Goal: Task Accomplishment & Management: Complete application form

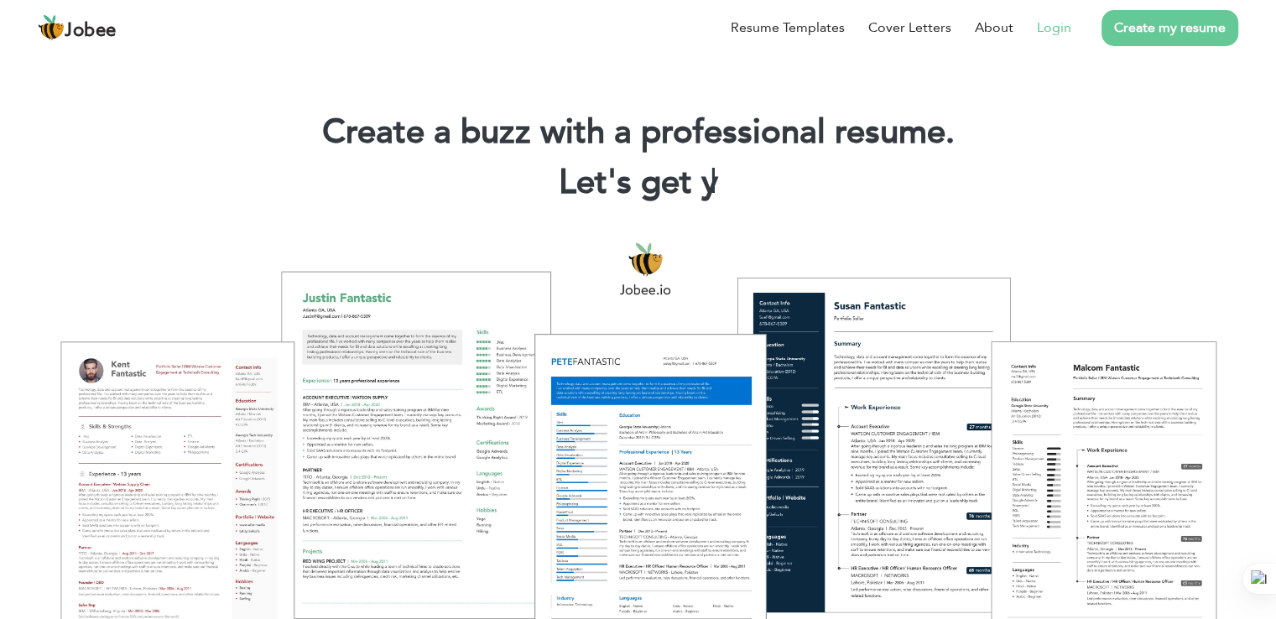
click at [1055, 28] on link "Login" at bounding box center [1054, 28] width 34 height 20
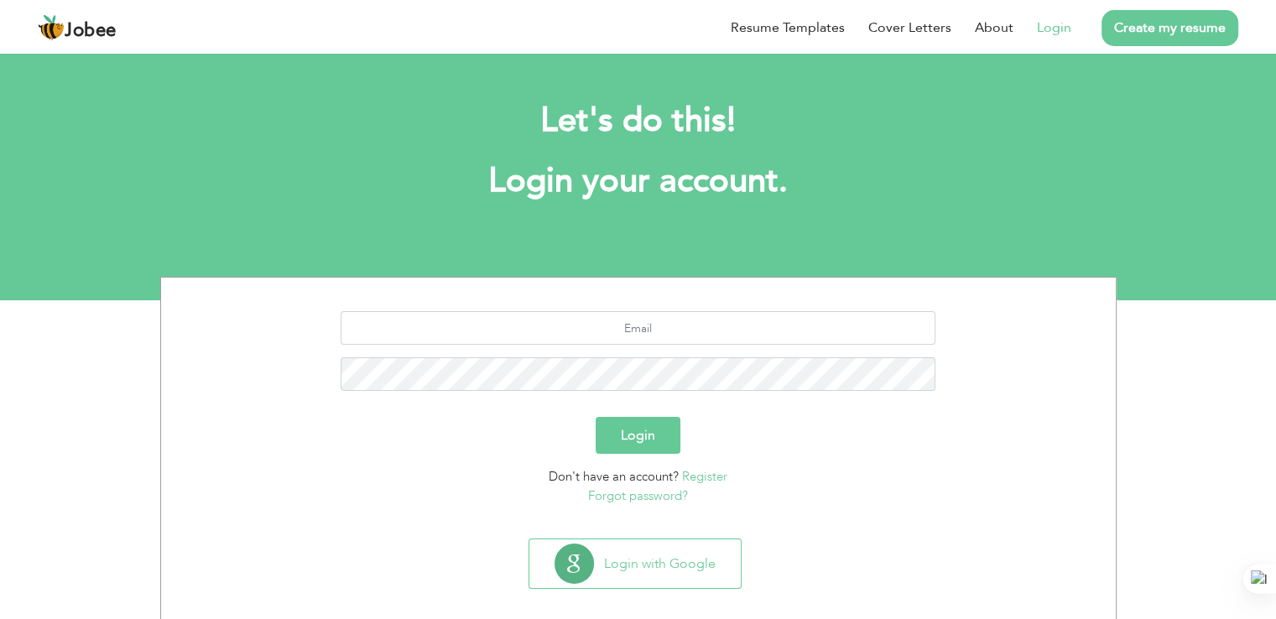
scroll to position [17, 0]
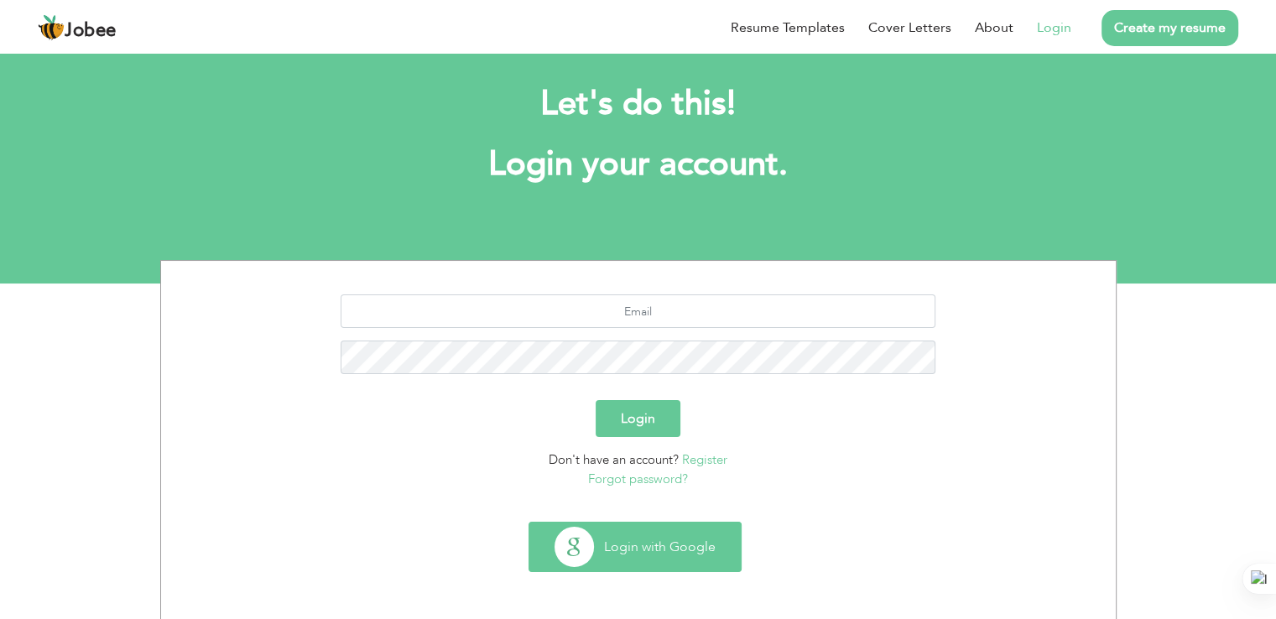
click at [647, 541] on button "Login with Google" at bounding box center [634, 547] width 211 height 49
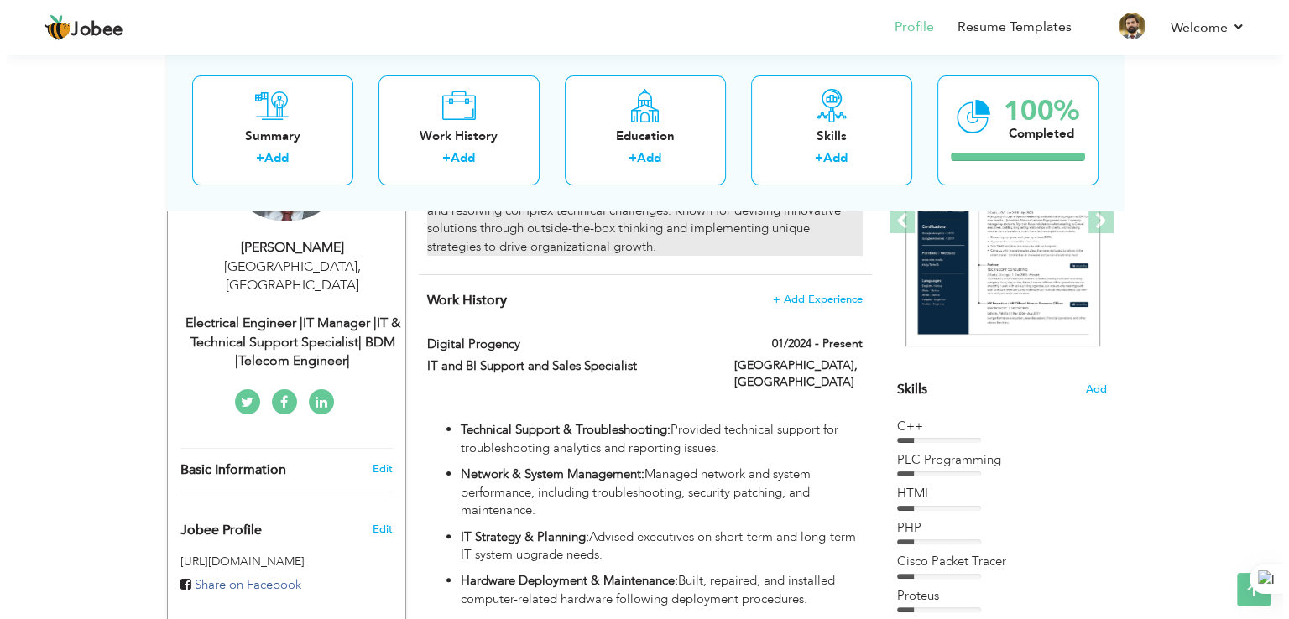
scroll to position [265, 0]
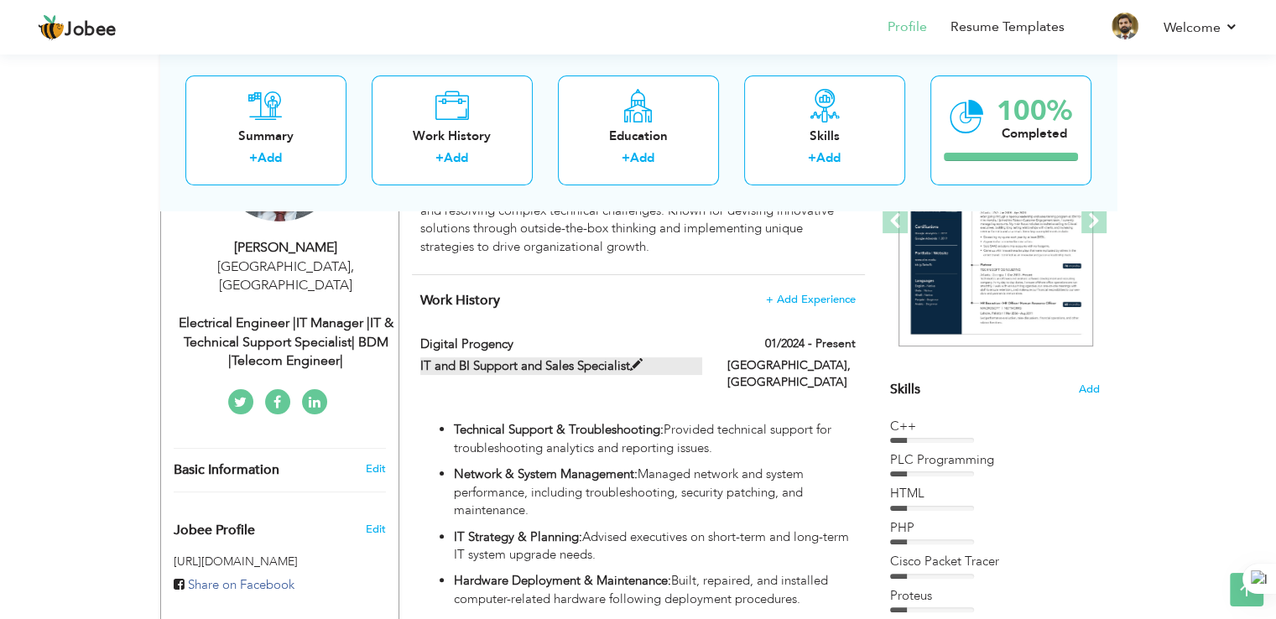
click at [577, 363] on label "IT and BI Support and Sales Specialist" at bounding box center [561, 366] width 282 height 18
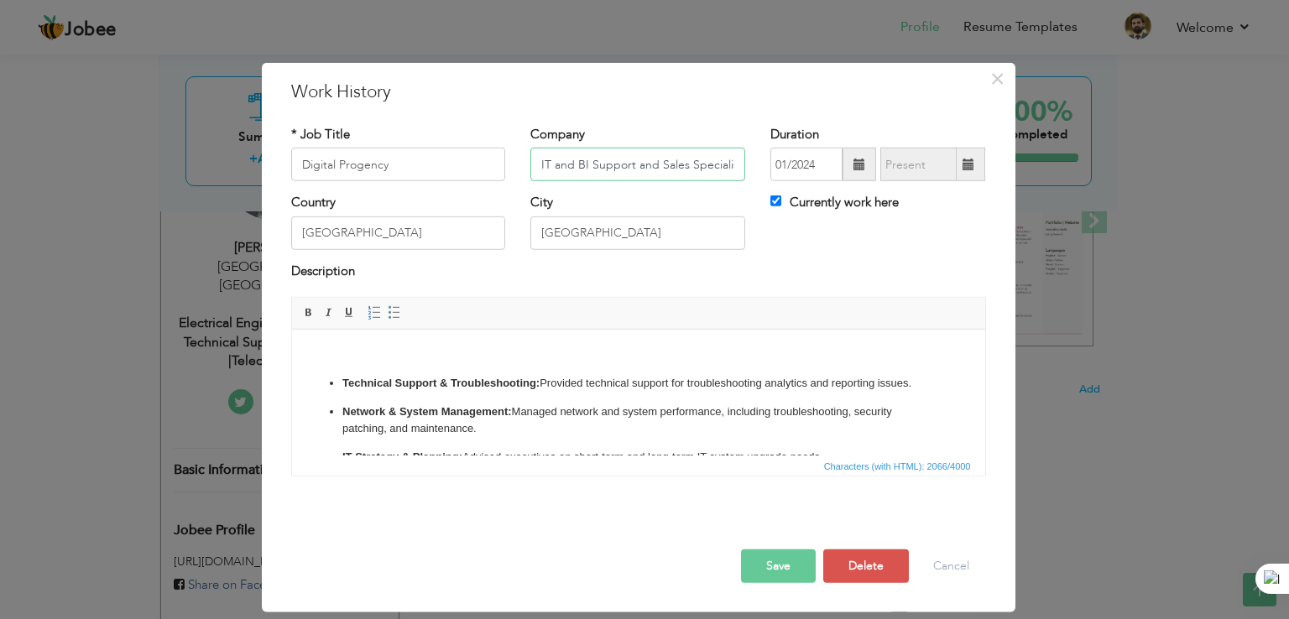
click at [688, 163] on input "IT and BI Support and Sales Specialist" at bounding box center [637, 165] width 215 height 34
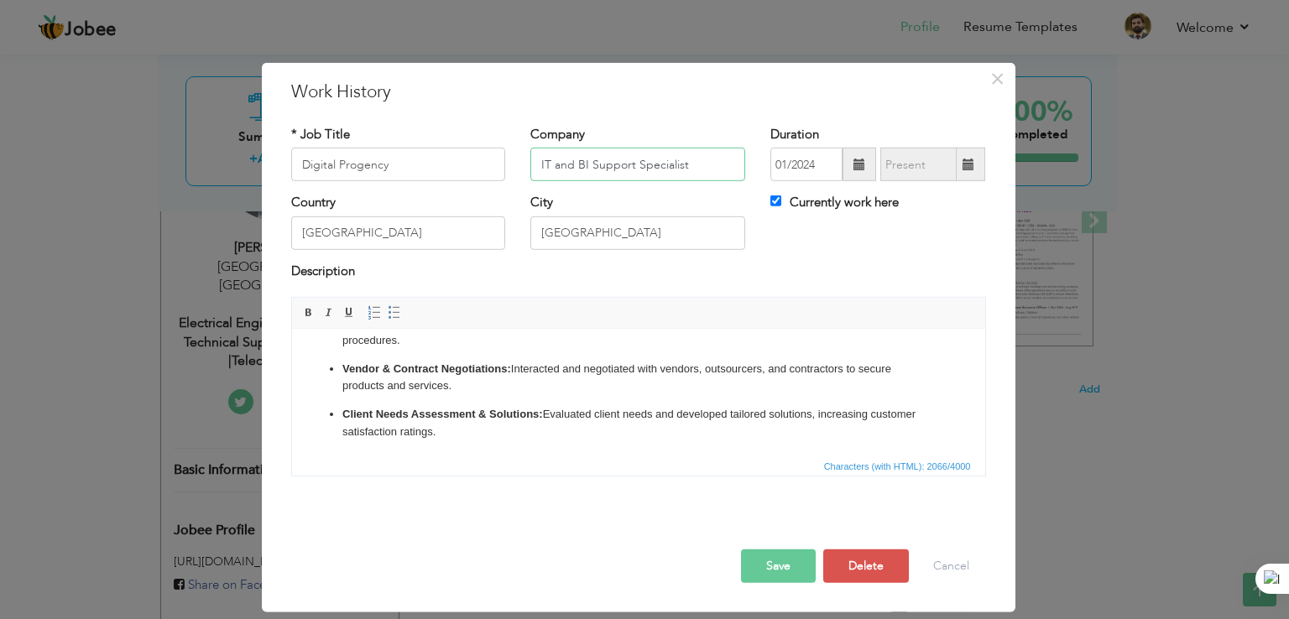
scroll to position [161, 0]
type input "IT and BI Support Specialist"
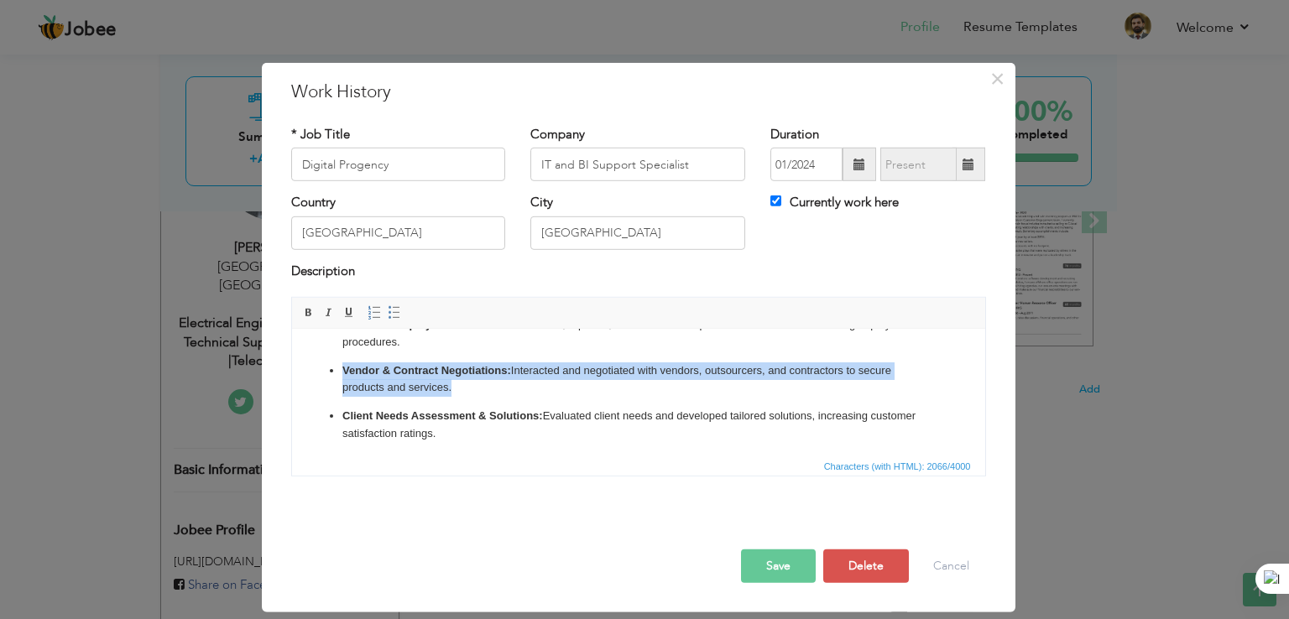
drag, startPoint x: 450, startPoint y: 387, endPoint x: 344, endPoint y: 368, distance: 107.3
click at [344, 368] on p "Vendor & Contract Negotiations: Interacted and negotiated with vendors, outsour…" at bounding box center [637, 379] width 592 height 35
copy p "Vendor & Contract Negotiations: Interacted and negotiated with vendors, outsour…"
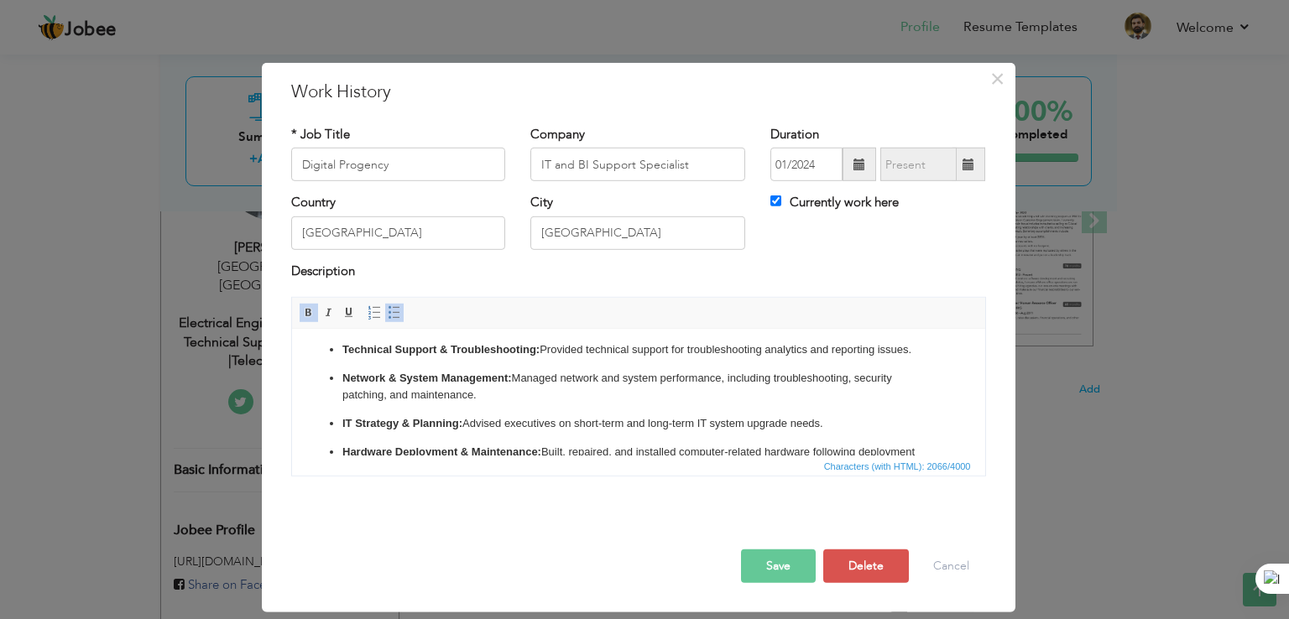
scroll to position [0, 0]
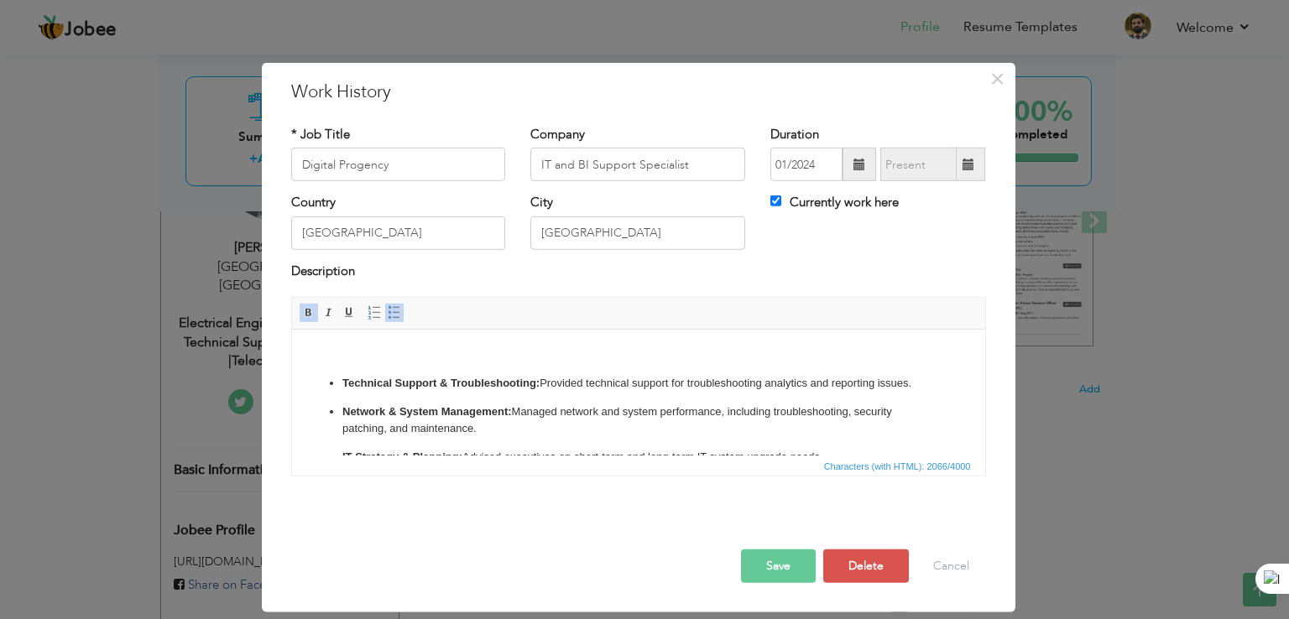
click at [342, 383] on strong "Technical Support & Troubleshooting:" at bounding box center [439, 383] width 197 height 13
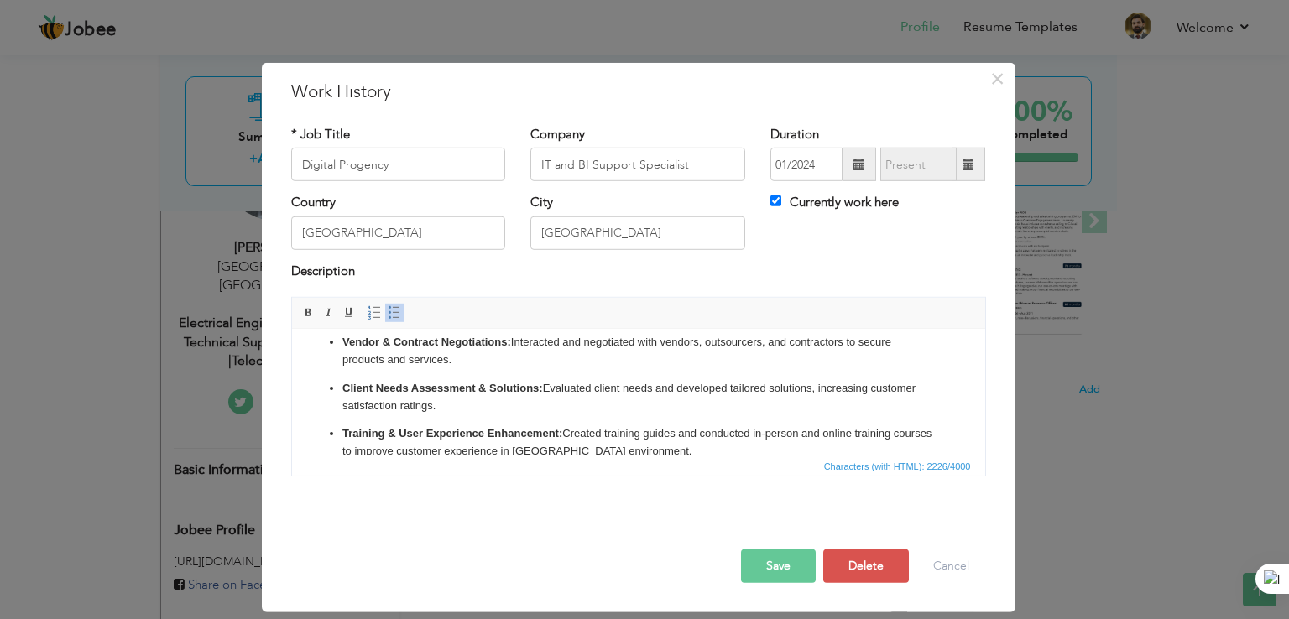
scroll to position [215, 0]
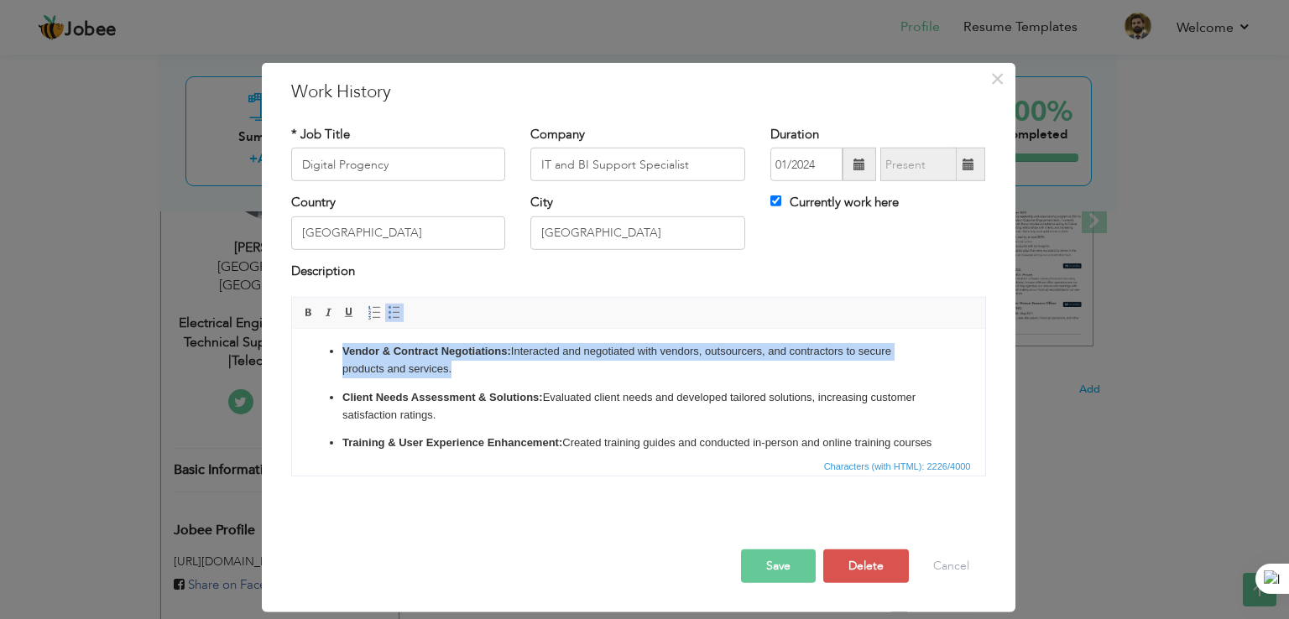
drag, startPoint x: 447, startPoint y: 366, endPoint x: 341, endPoint y: 351, distance: 106.8
click at [341, 351] on p "Vendor & Contract Negotiations: Interacted and negotiated with vendors, outsour…" at bounding box center [637, 360] width 592 height 35
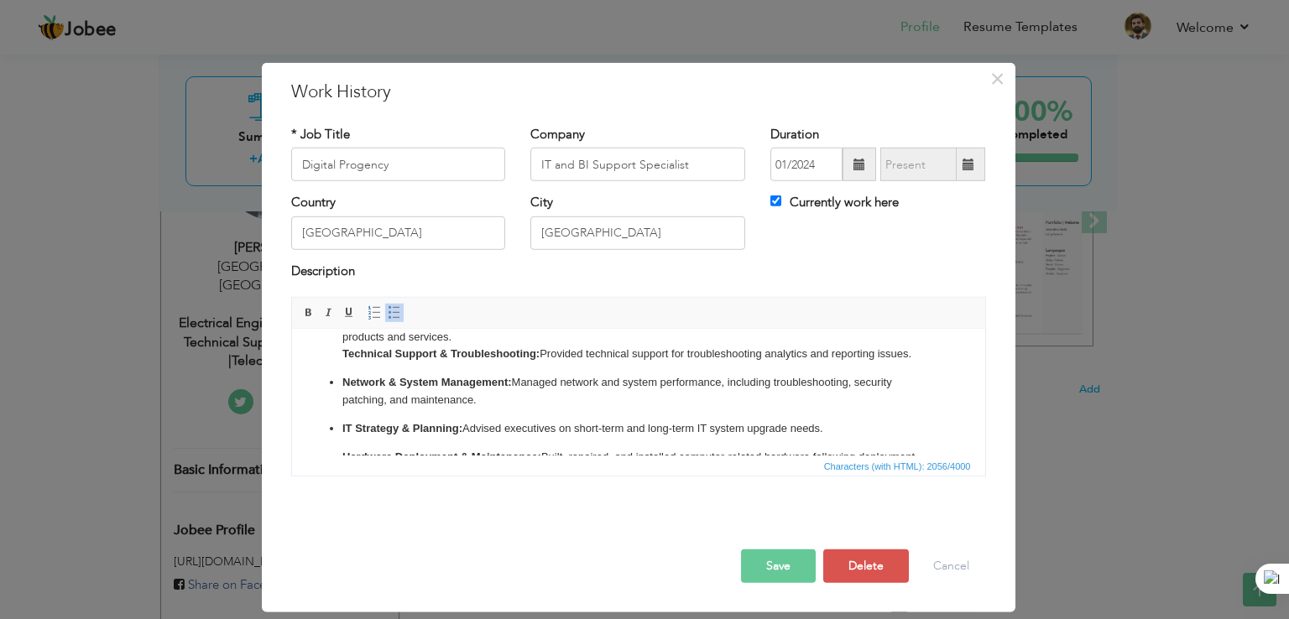
scroll to position [0, 0]
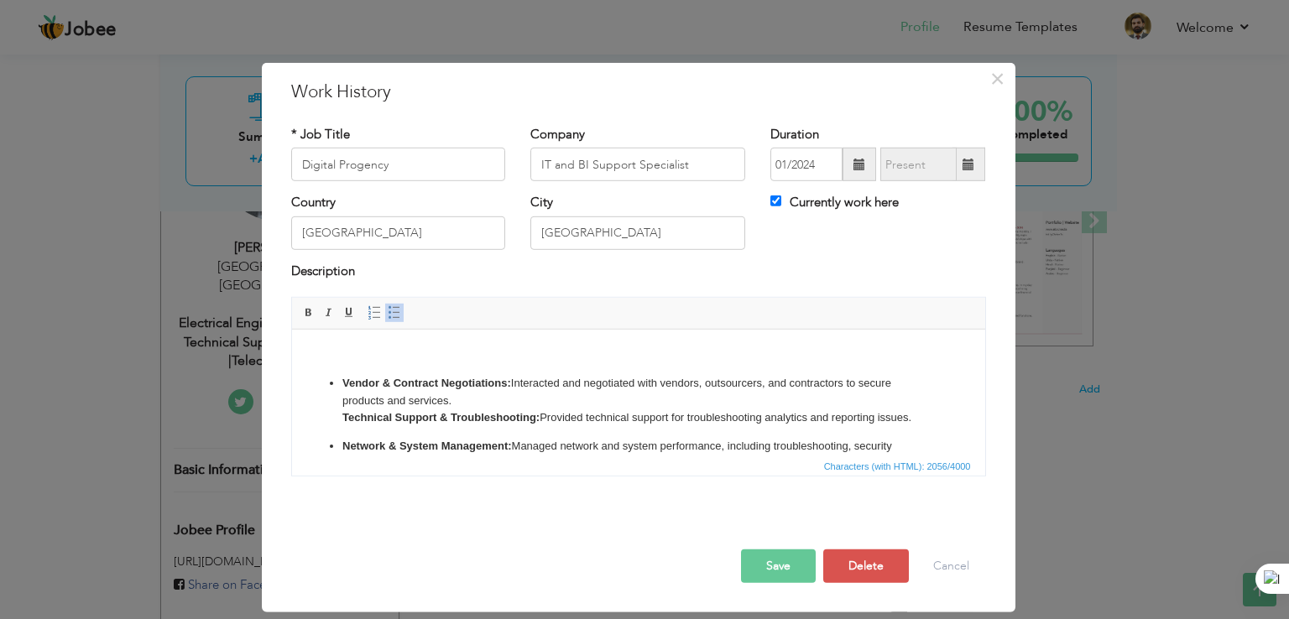
click at [420, 397] on p "Vendor & Contract Negotiations: Interacted and negotiated with vendors, outsour…" at bounding box center [637, 401] width 592 height 52
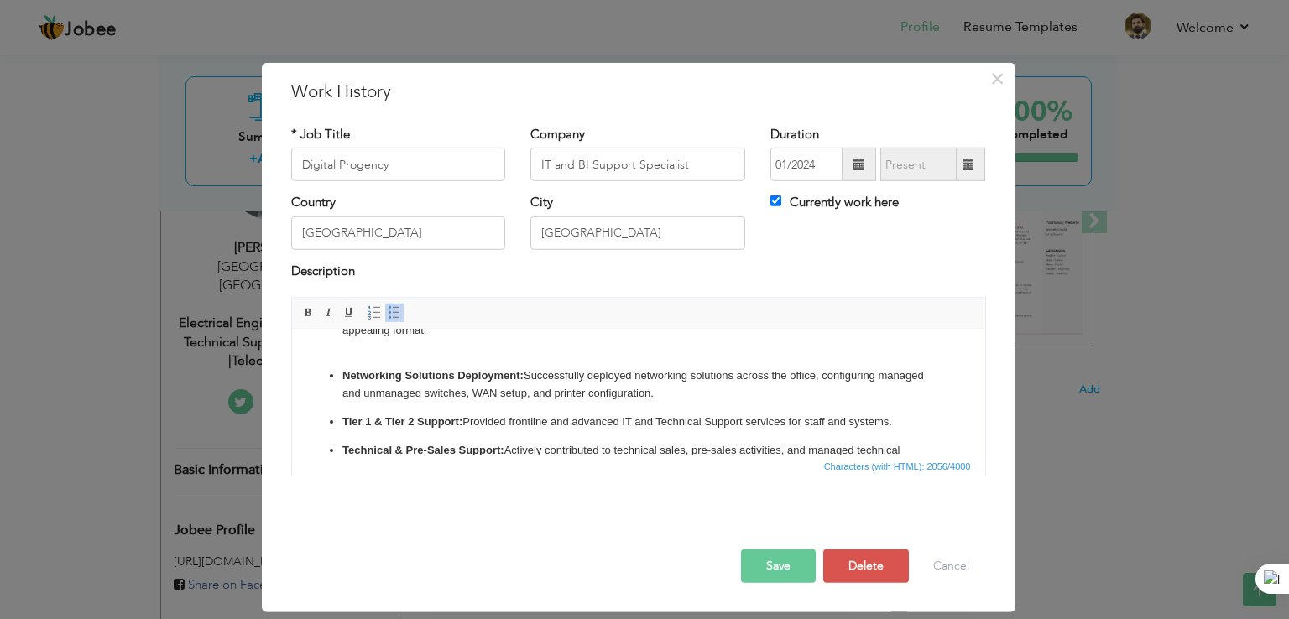
scroll to position [485, 0]
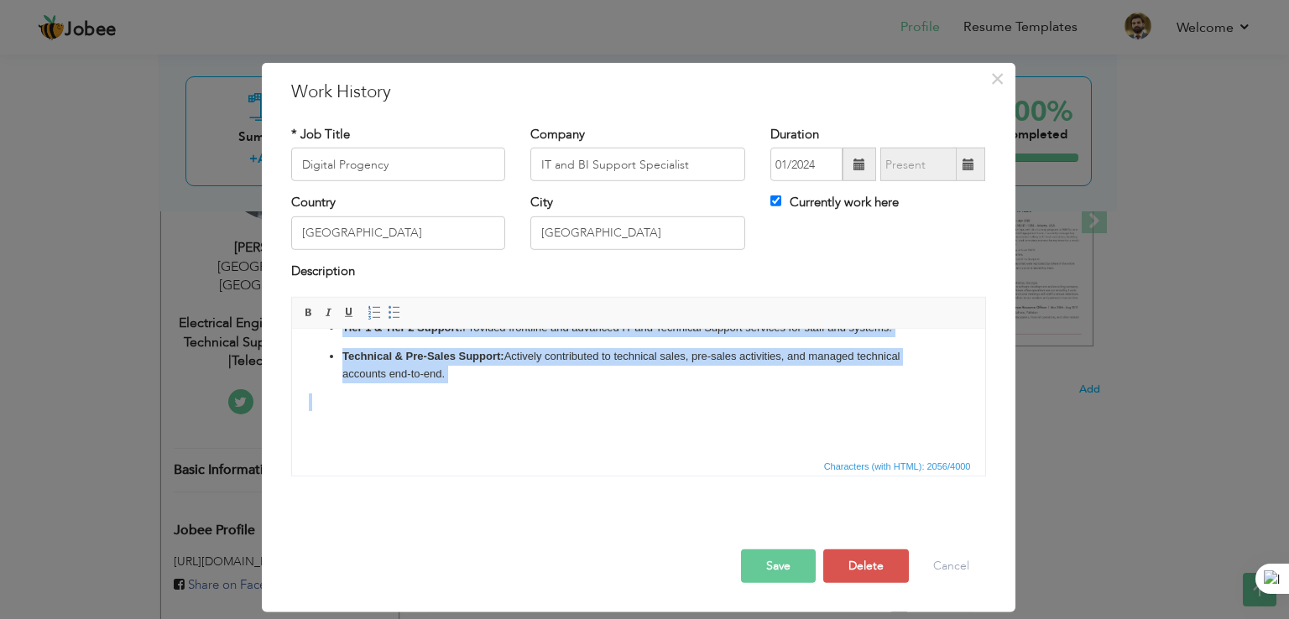
copy body "Vendor & Contract Negotiations: Interacted and negotiated with vendors, outsour…"
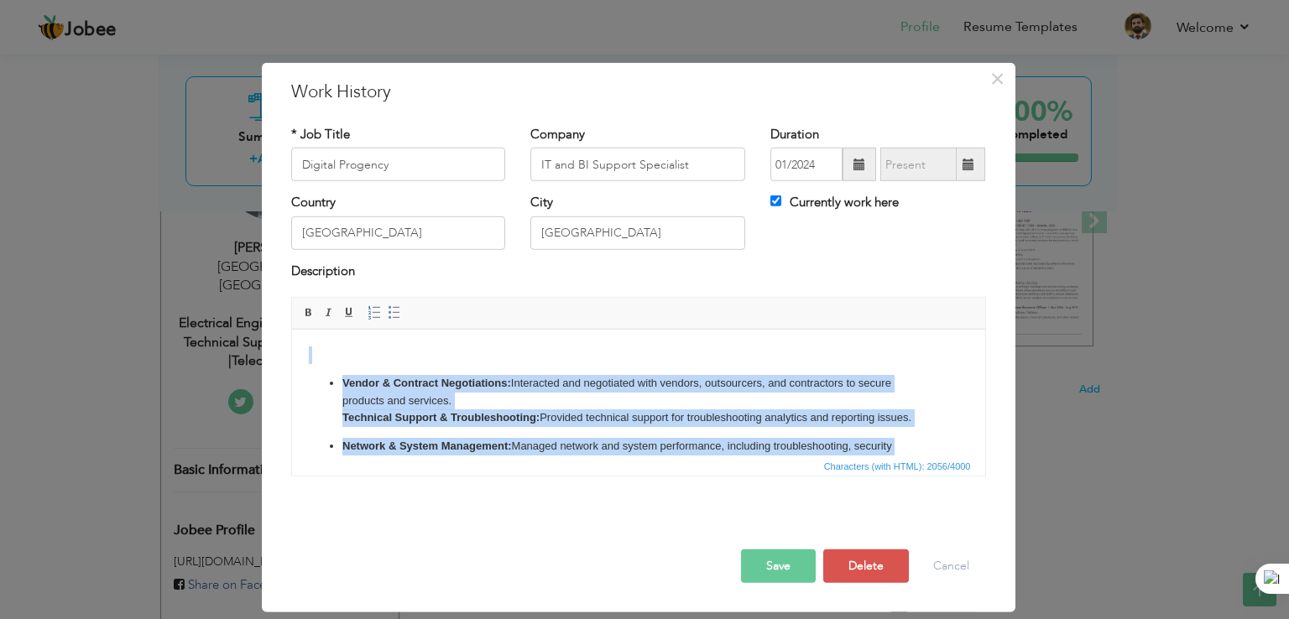
scroll to position [0, 0]
click at [479, 399] on p "Vendor & Contract Negotiations: Interacted and negotiated with vendors, outsour…" at bounding box center [637, 401] width 592 height 52
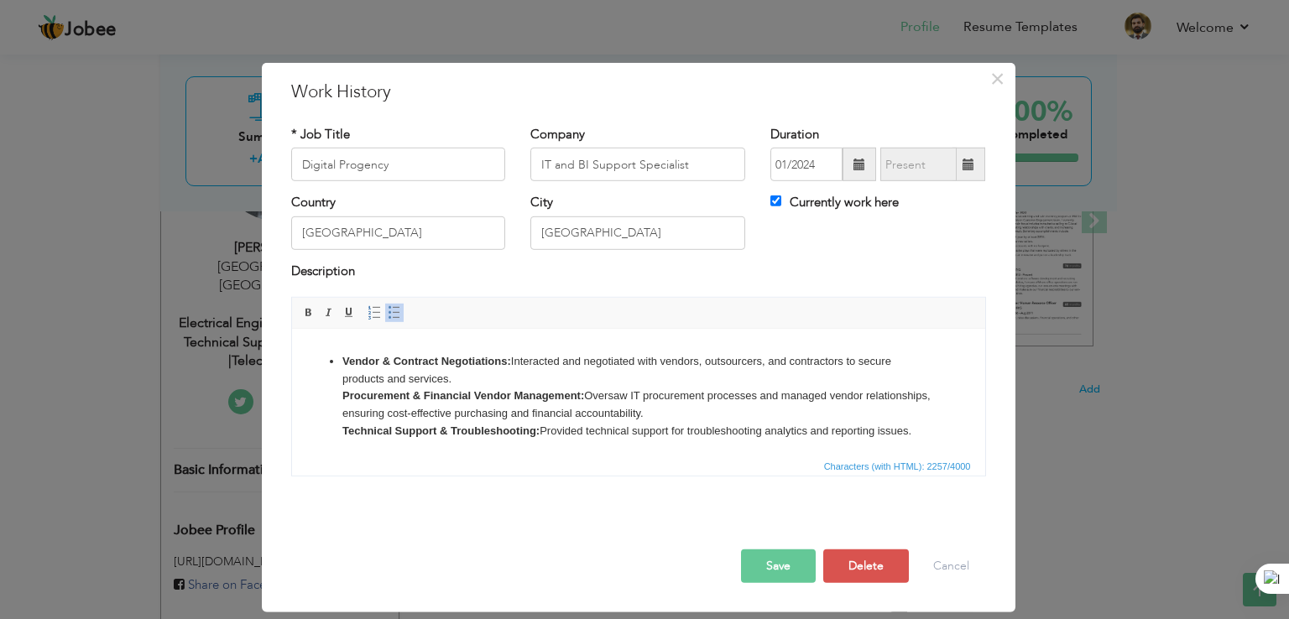
scroll to position [16, 0]
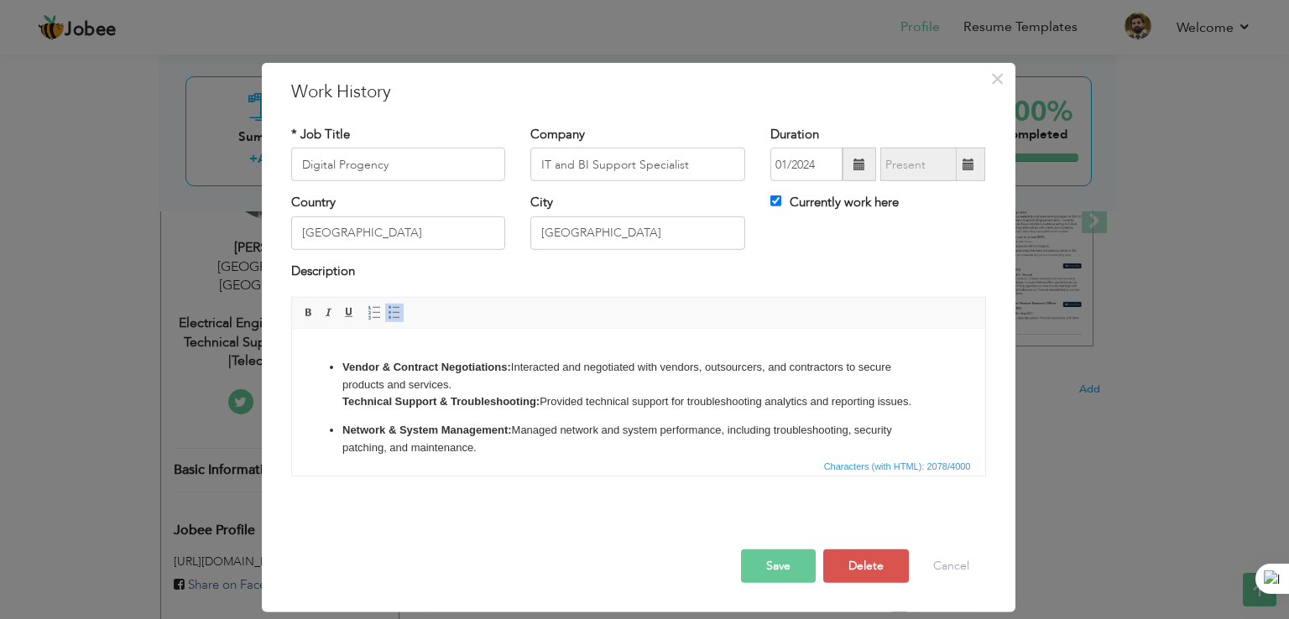
click at [345, 404] on strong "Technical Support & Troubleshooting:" at bounding box center [439, 401] width 197 height 13
click at [342, 402] on strong "Technical Support & Troubleshooting:" at bounding box center [439, 401] width 197 height 13
click at [388, 306] on span at bounding box center [394, 312] width 13 height 13
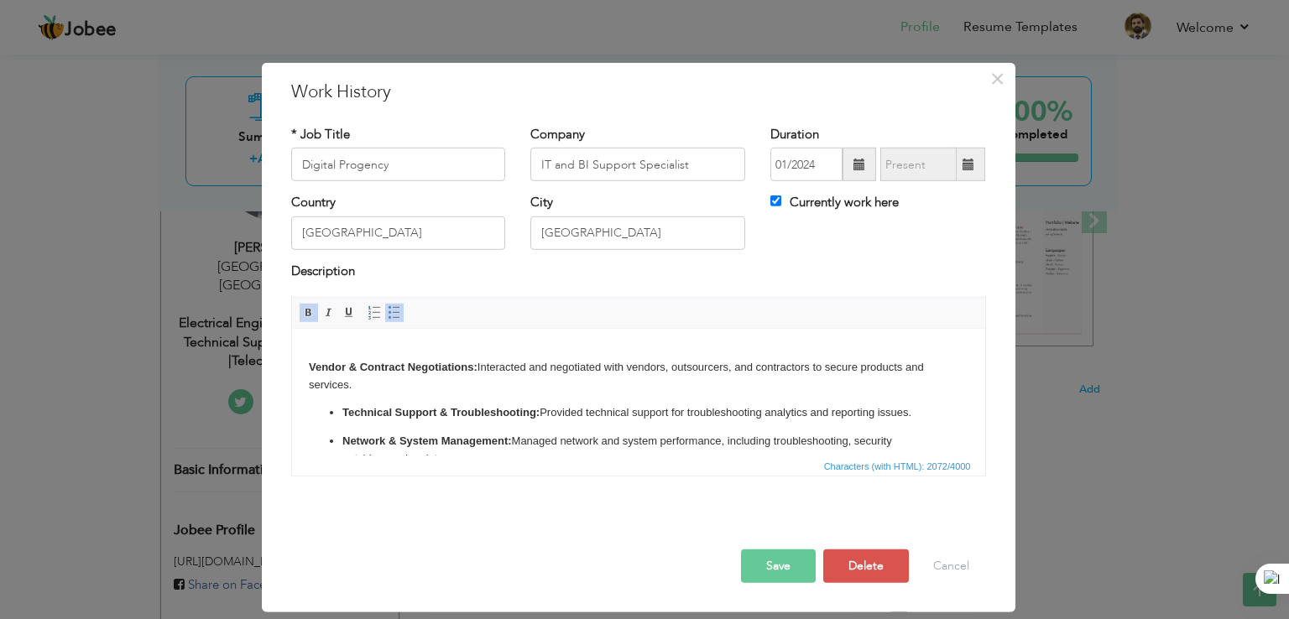
click at [308, 367] on strong "Vendor & Contract Negotiations:" at bounding box center [392, 367] width 169 height 13
click at [388, 315] on span at bounding box center [394, 312] width 13 height 13
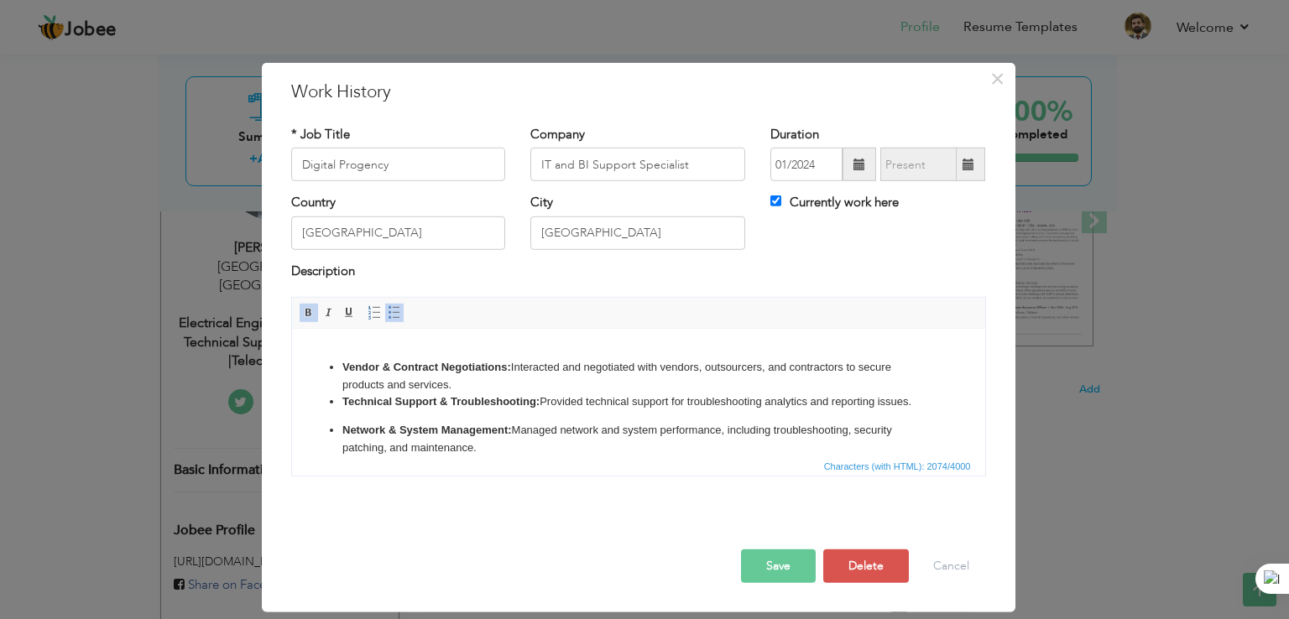
click at [475, 387] on li "Vendor & Contract Negotiations: Interacted and negotiated with vendors, outsour…" at bounding box center [637, 376] width 592 height 35
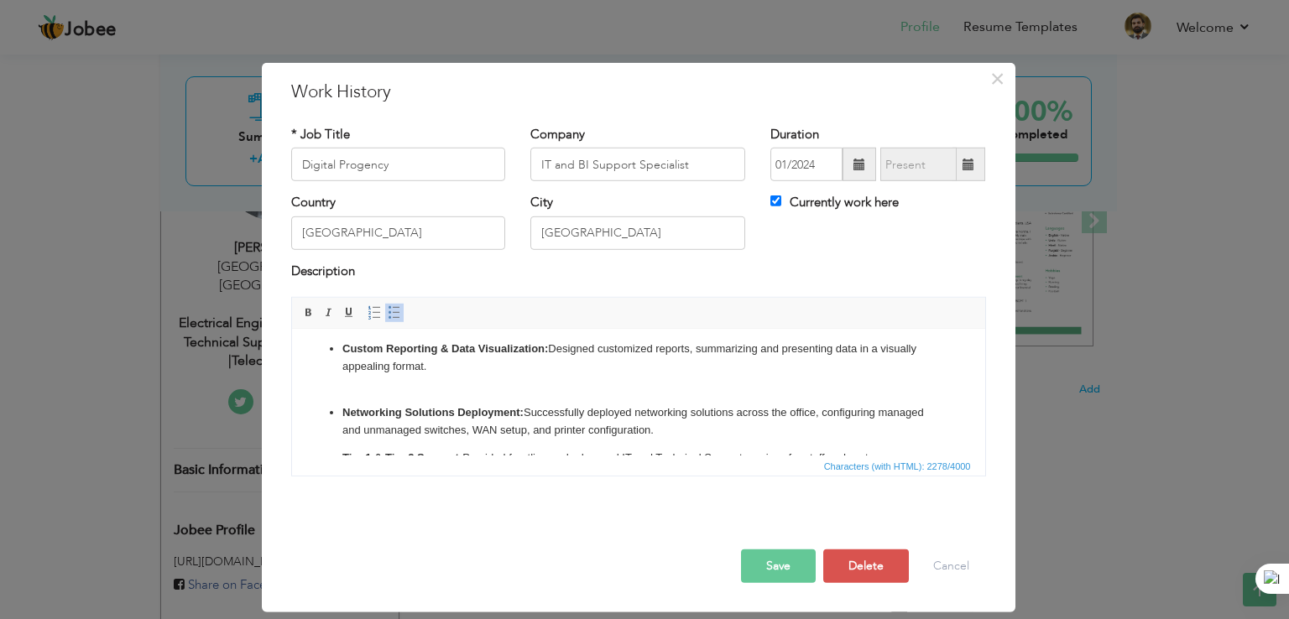
scroll to position [451, 0]
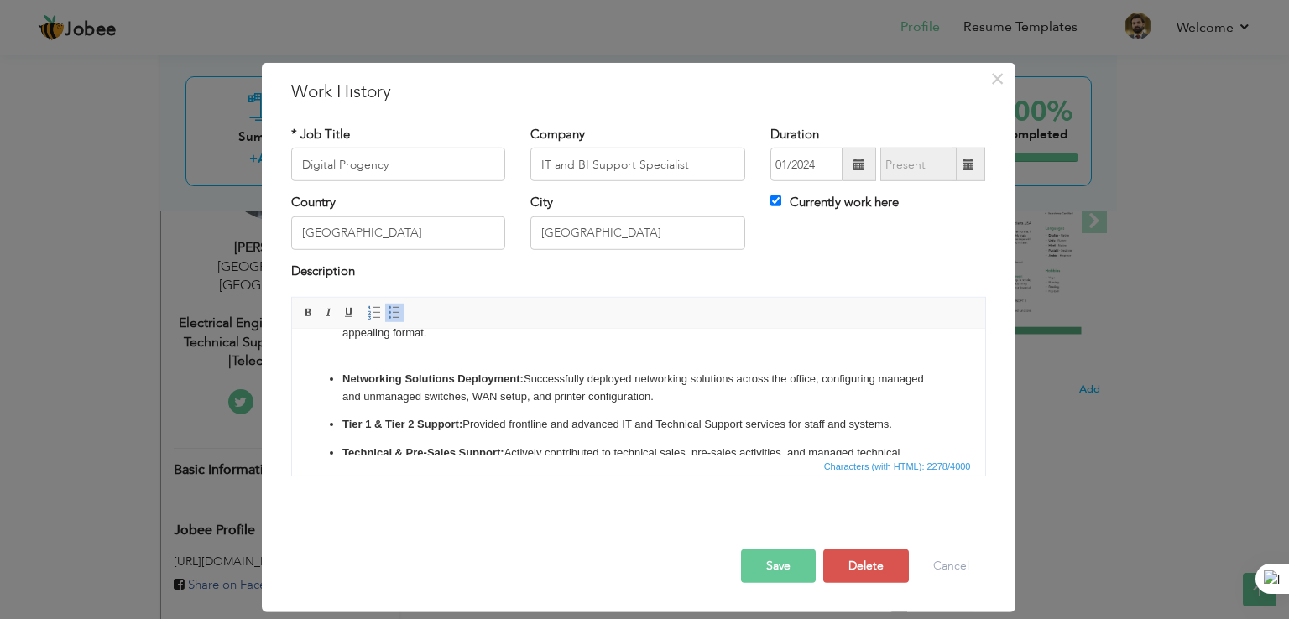
click at [763, 565] on button "Save" at bounding box center [778, 567] width 75 height 34
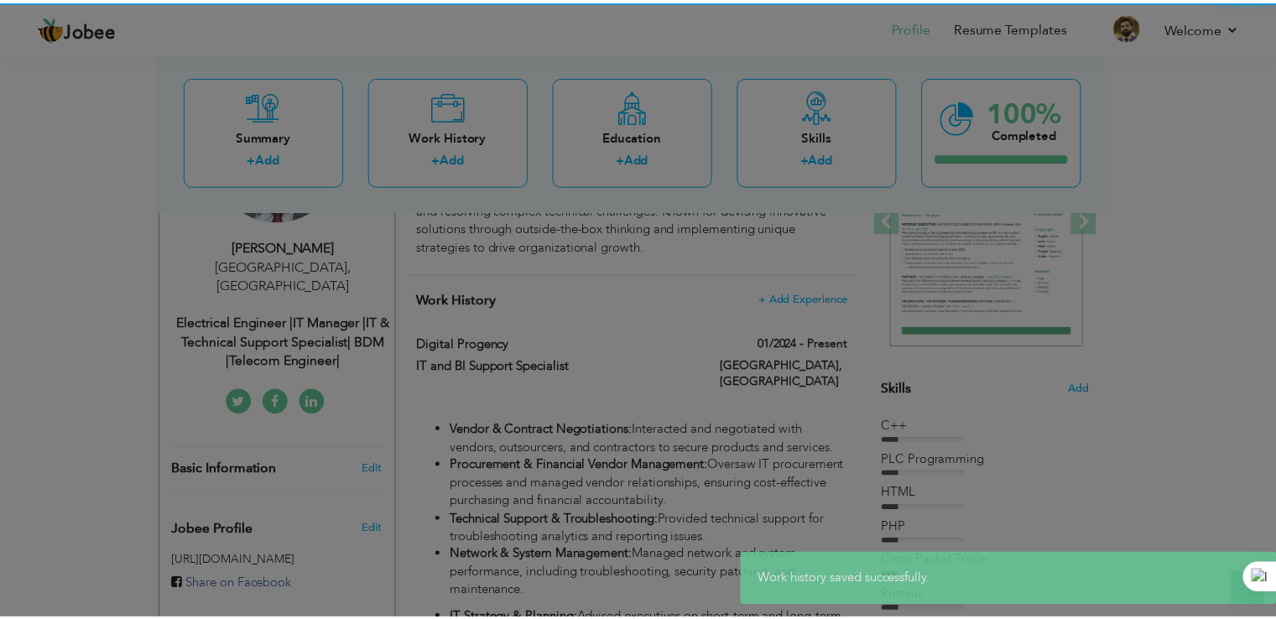
scroll to position [0, 0]
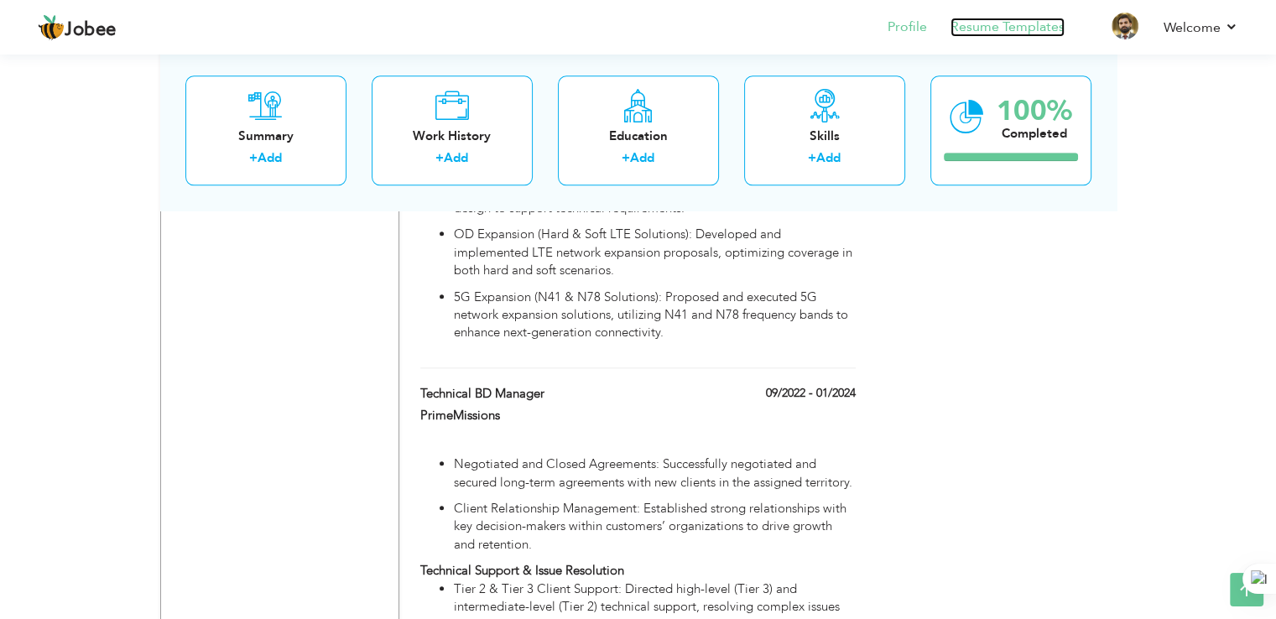
click at [1029, 31] on link "Resume Templates" at bounding box center [1008, 27] width 114 height 19
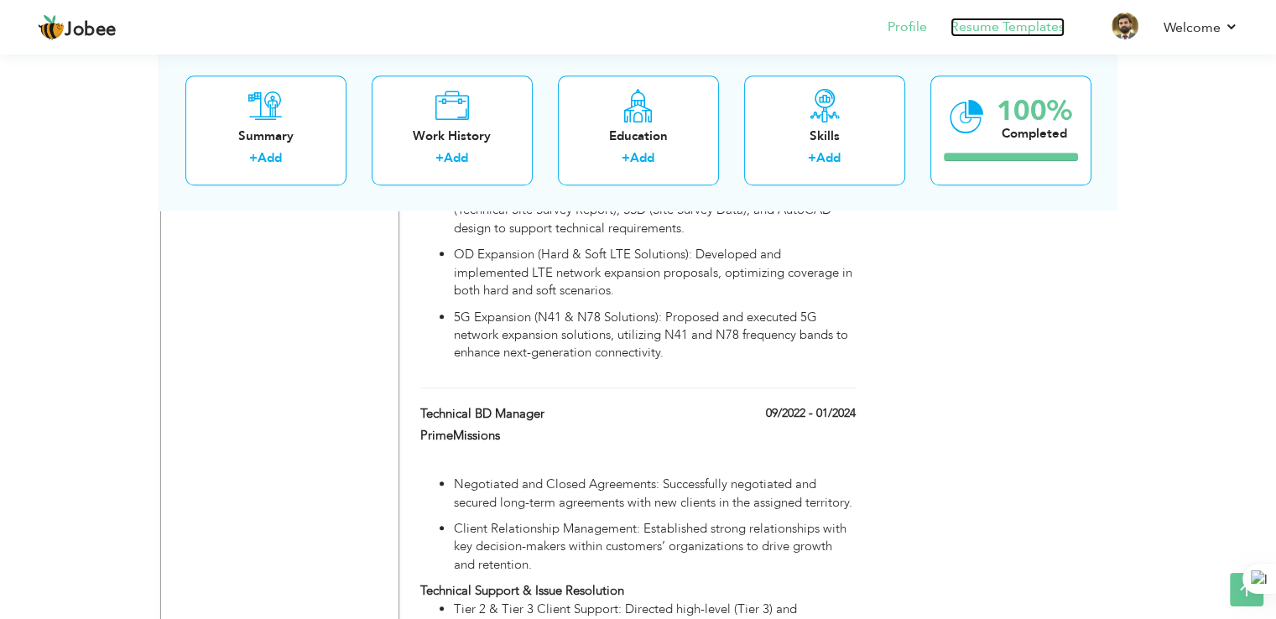
scroll to position [1752, 0]
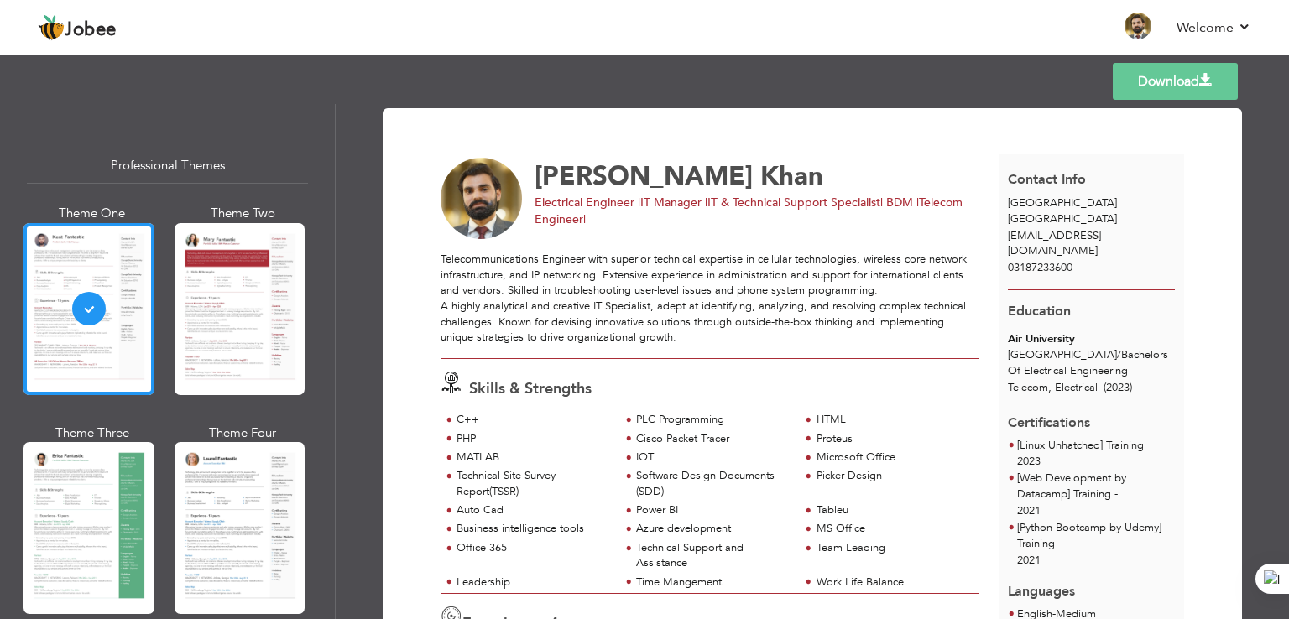
scroll to position [47, 0]
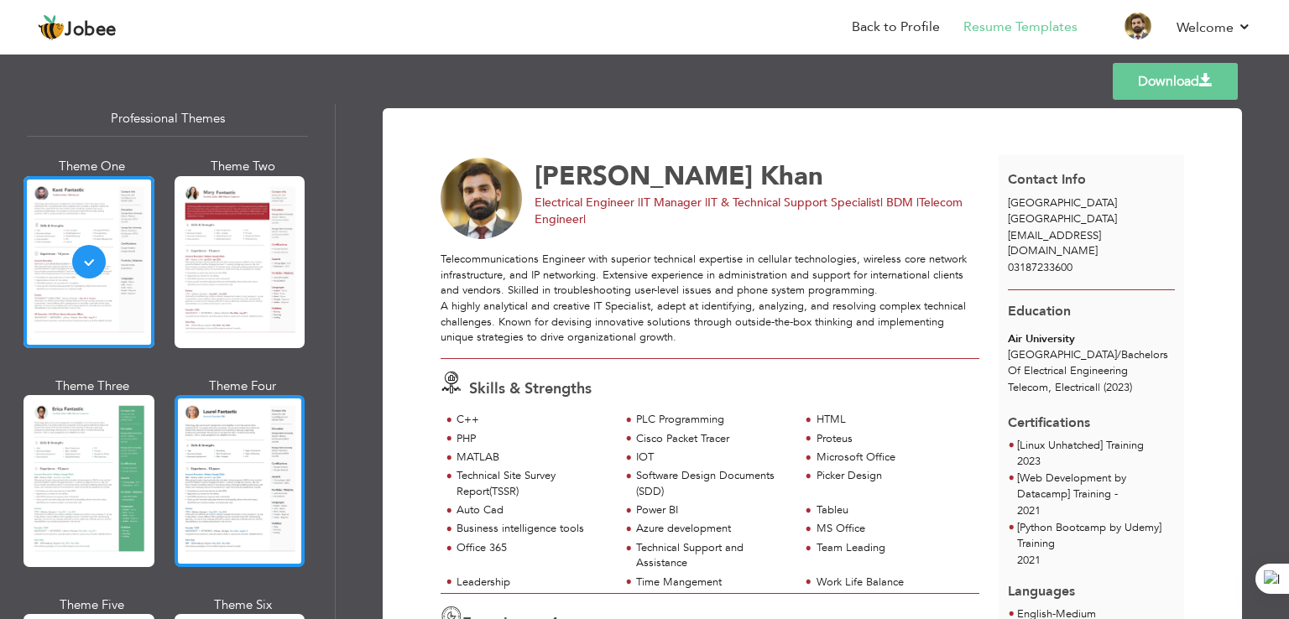
click at [218, 447] on div at bounding box center [240, 481] width 131 height 172
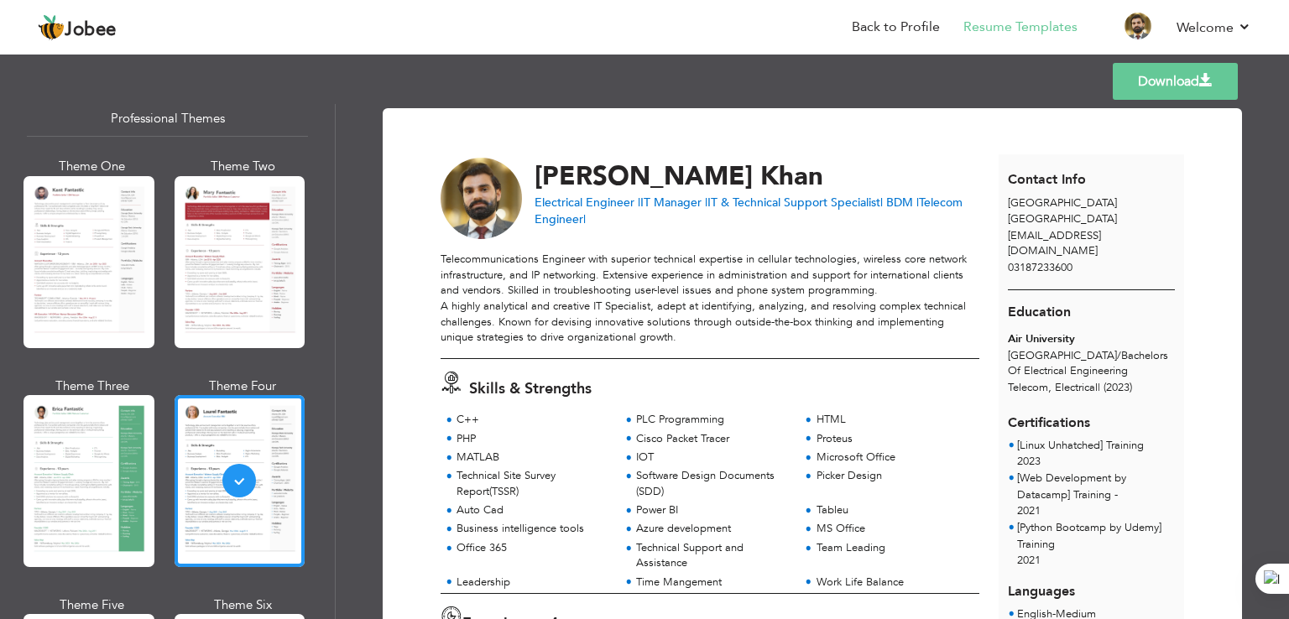
click at [1160, 91] on link "Download" at bounding box center [1174, 81] width 125 height 37
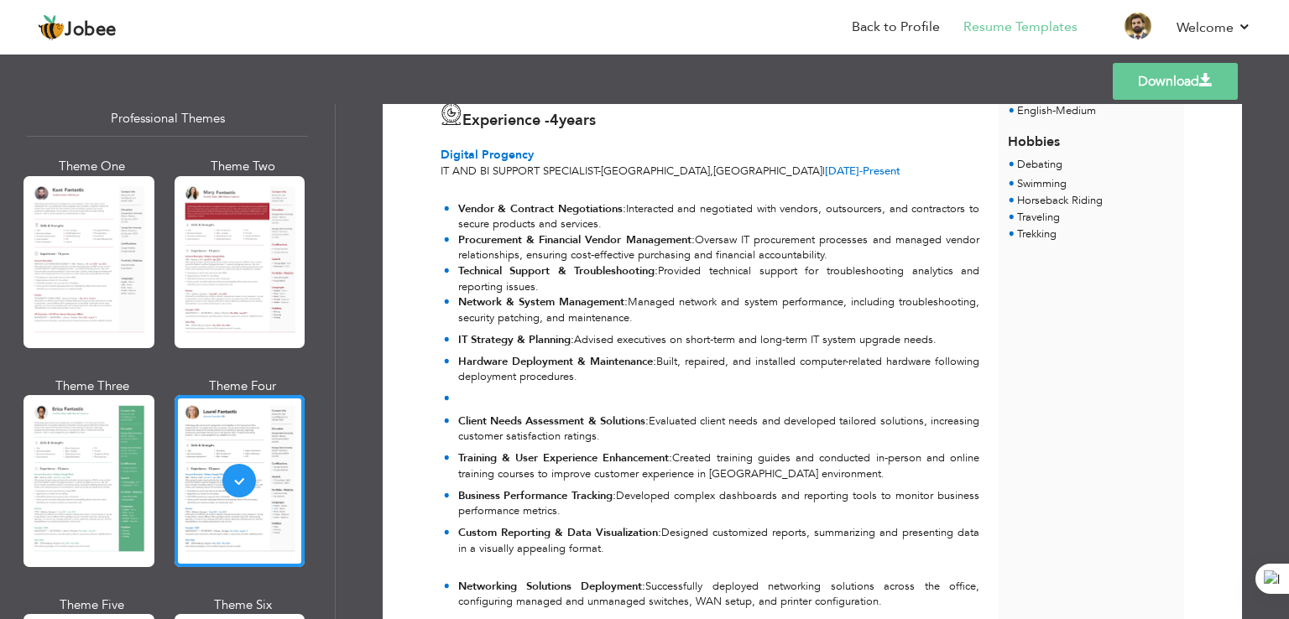
scroll to position [570, 0]
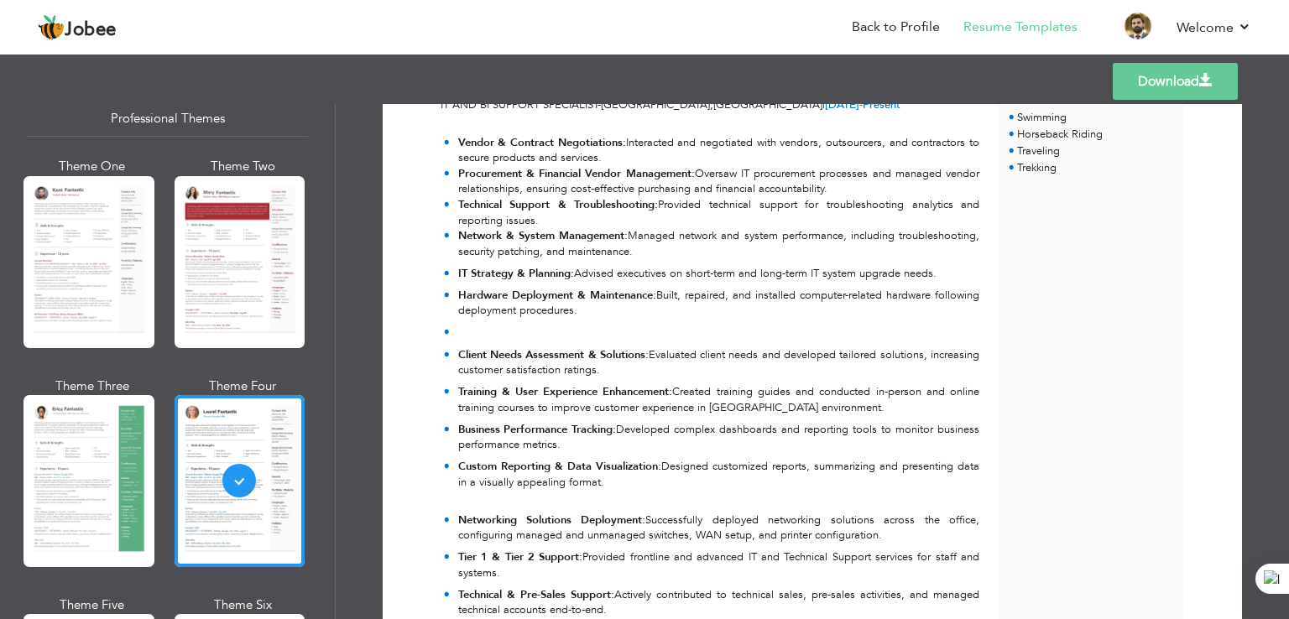
click at [476, 335] on p at bounding box center [719, 333] width 522 height 16
click at [909, 33] on link "Back to Profile" at bounding box center [896, 27] width 88 height 19
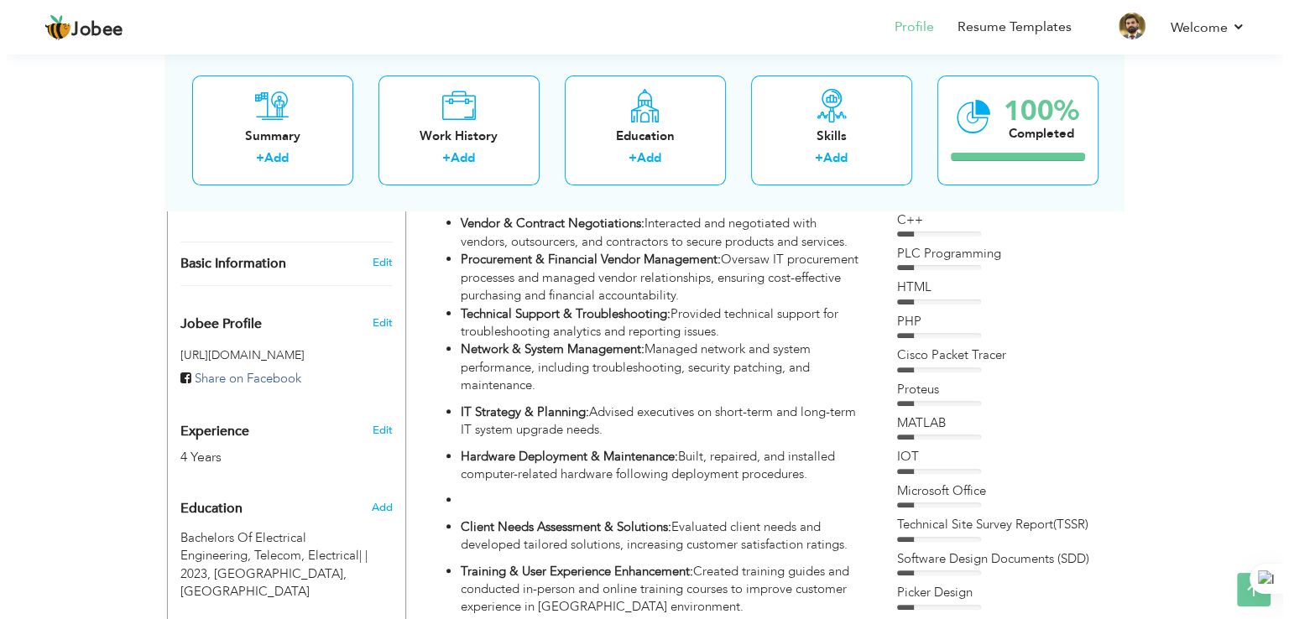
scroll to position [480, 0]
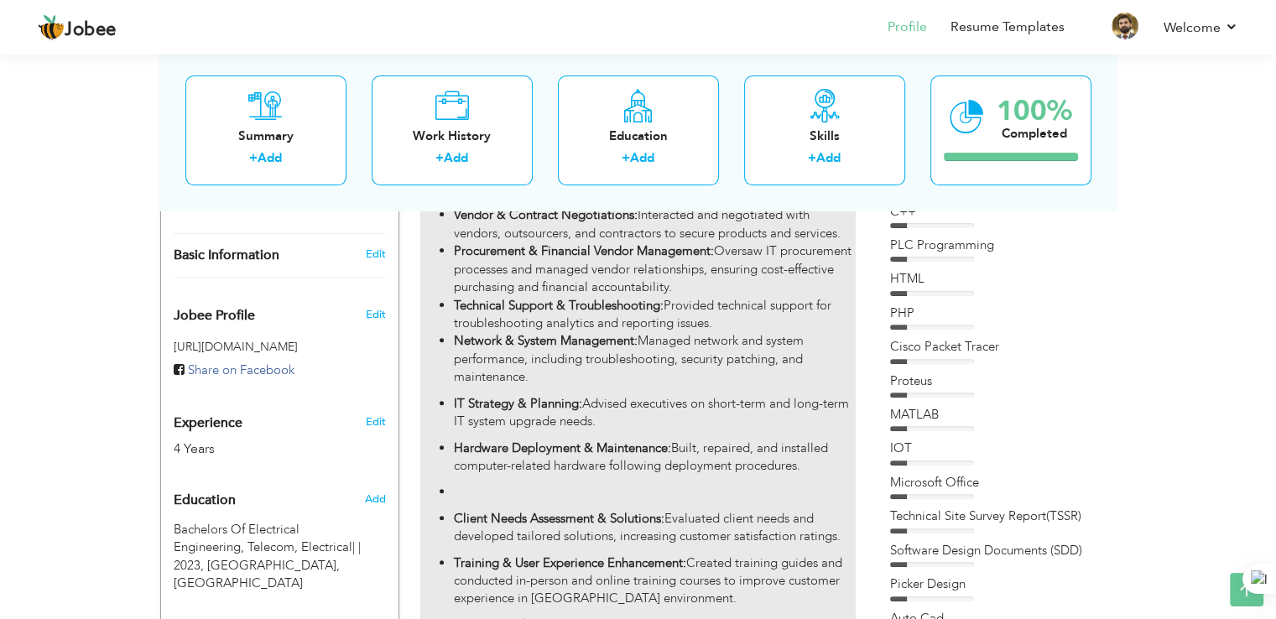
click at [502, 483] on p at bounding box center [654, 492] width 401 height 18
type input "Digital Progency"
type input "IT and BI Support Specialist"
type input "01/2024"
type input "[GEOGRAPHIC_DATA]"
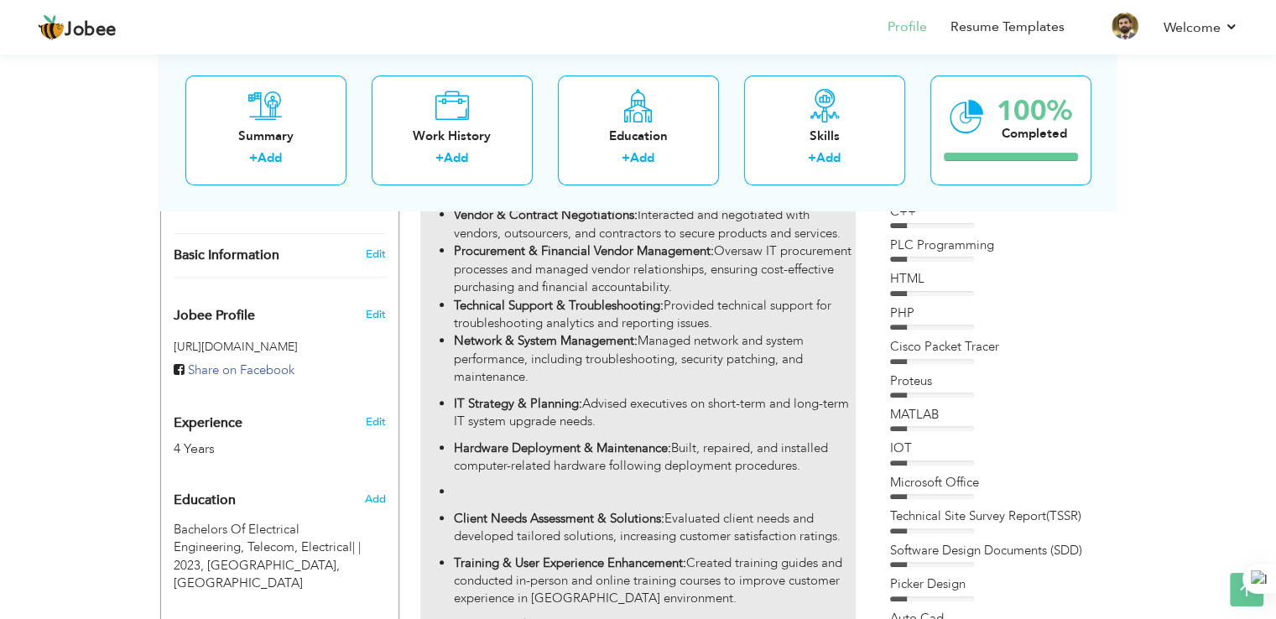
type input "[GEOGRAPHIC_DATA]"
checkbox input "true"
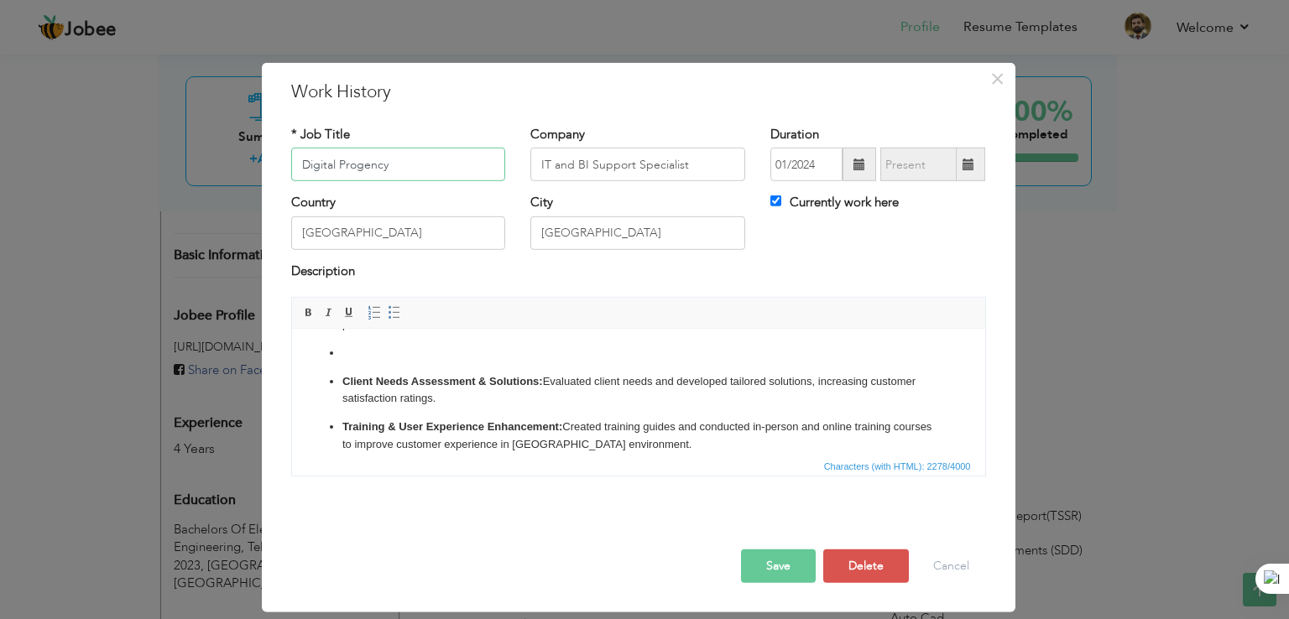
scroll to position [248, 0]
click at [410, 350] on p at bounding box center [637, 354] width 592 height 18
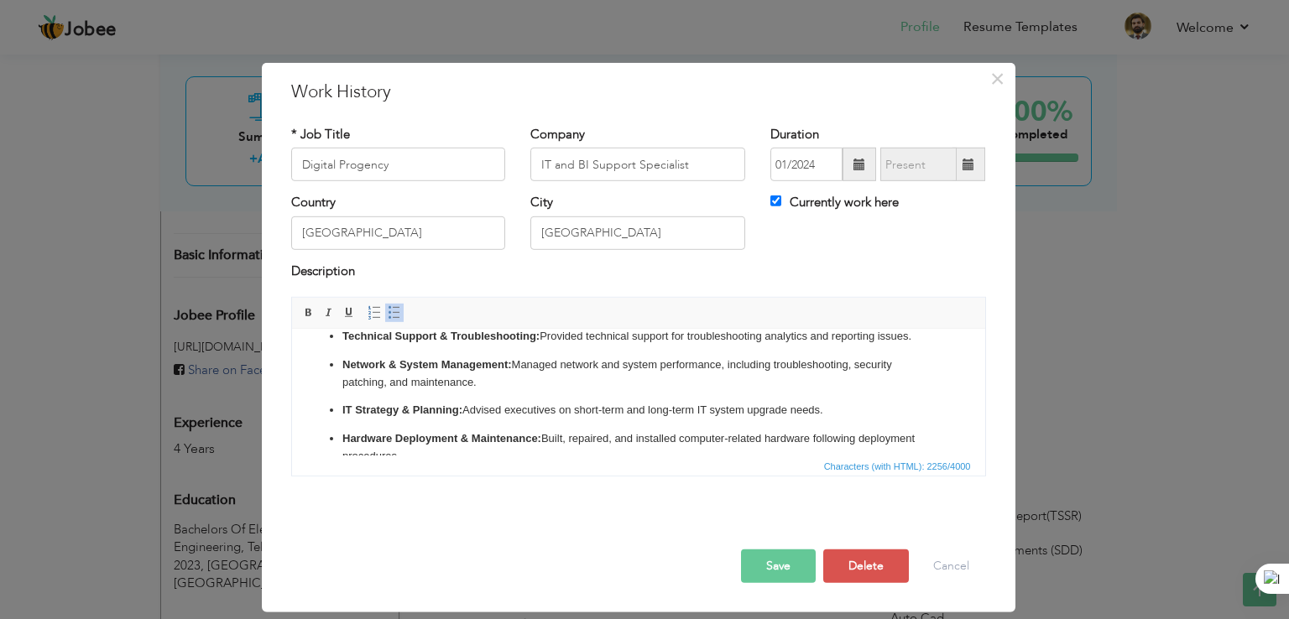
scroll to position [116, 0]
click at [776, 565] on button "Save" at bounding box center [778, 567] width 75 height 34
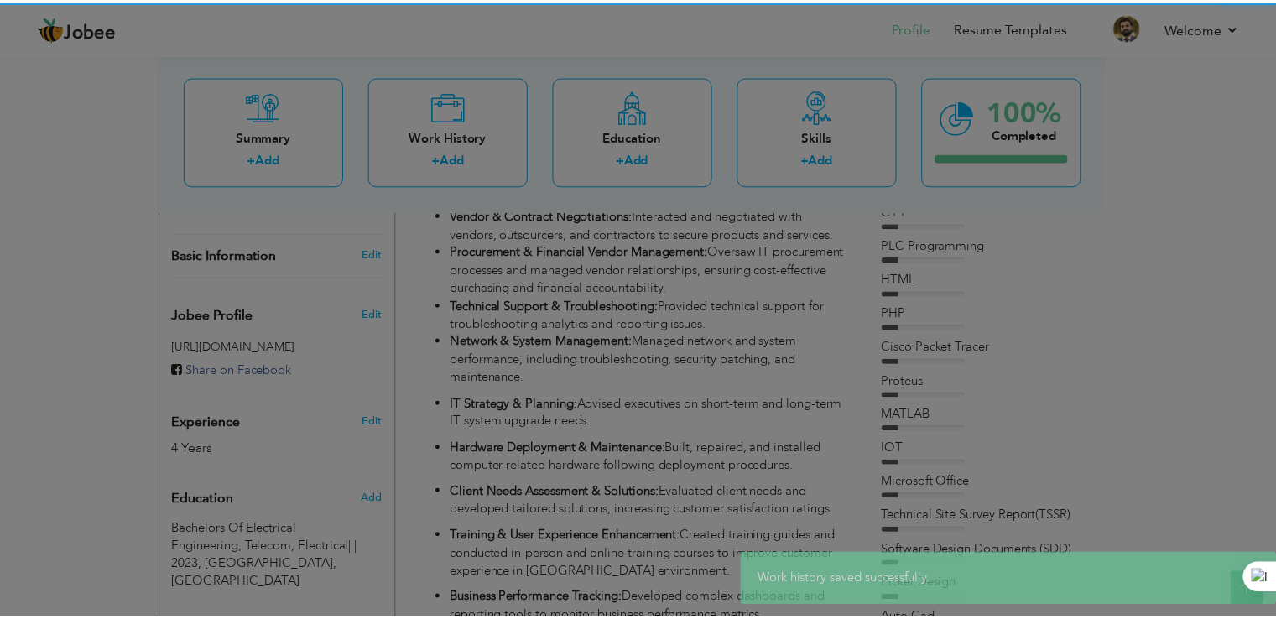
scroll to position [0, 0]
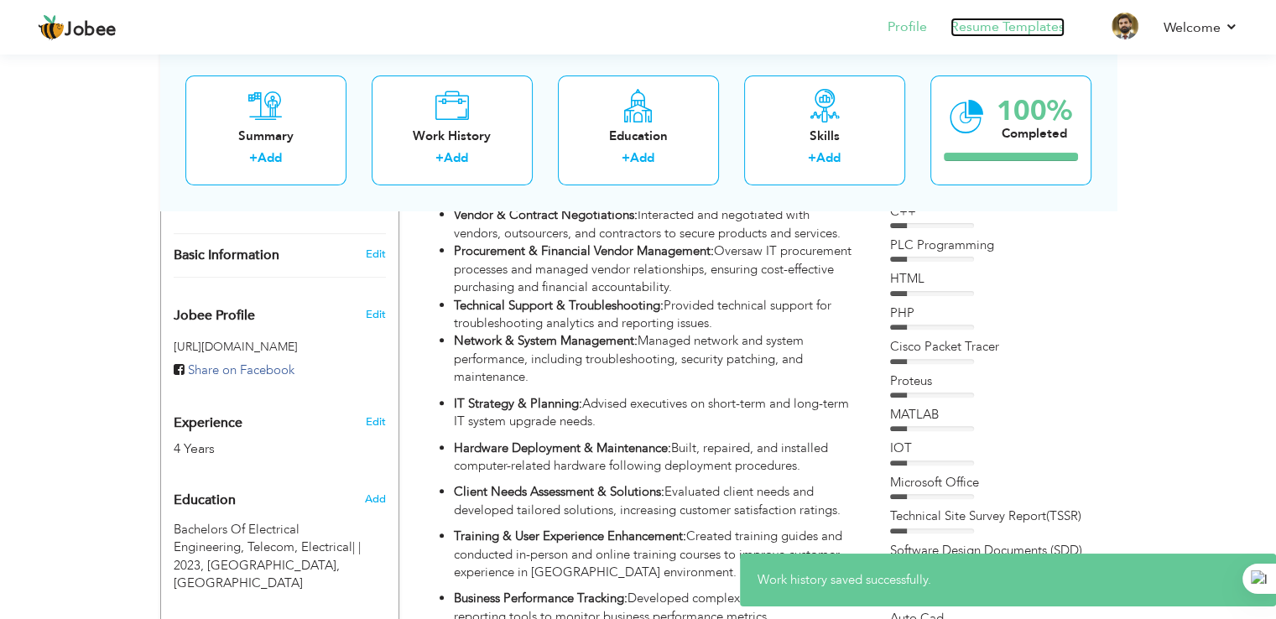
click at [1023, 34] on link "Resume Templates" at bounding box center [1008, 27] width 114 height 19
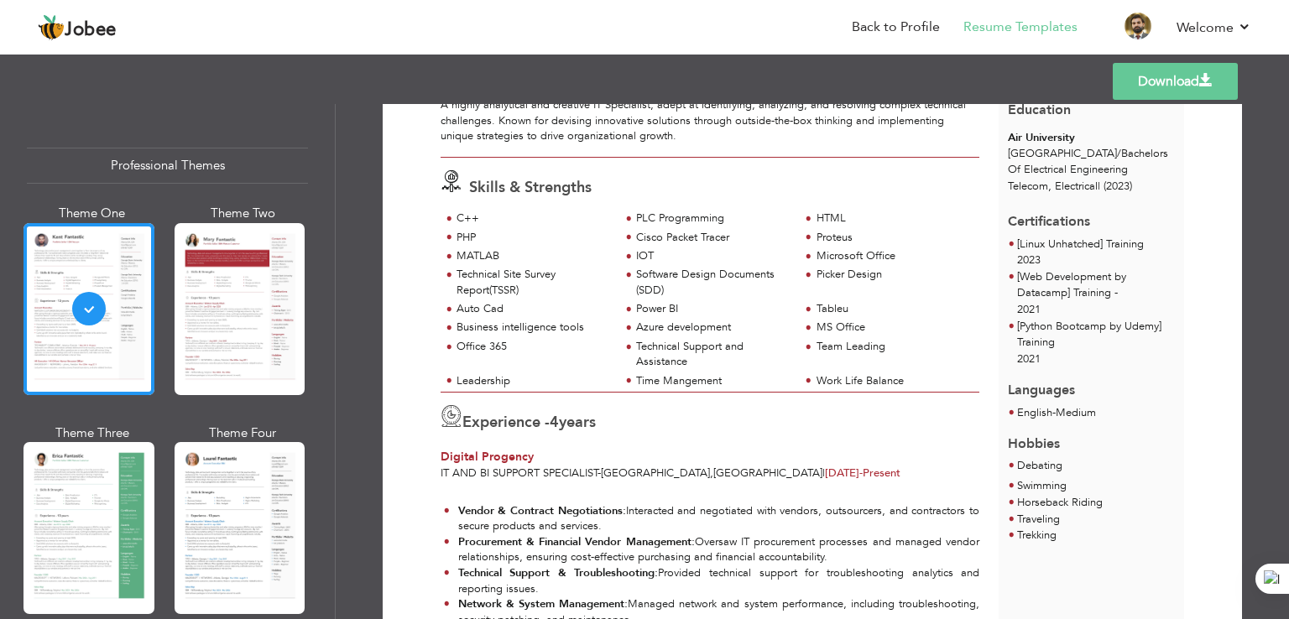
scroll to position [228, 0]
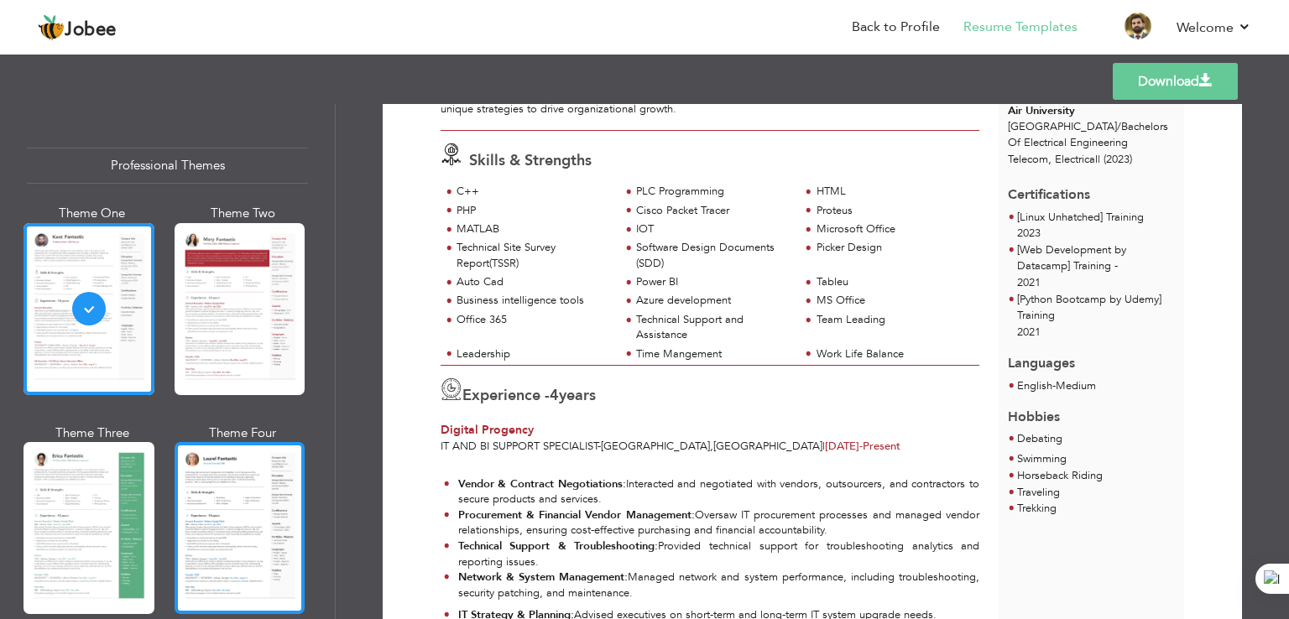
click at [241, 529] on div at bounding box center [240, 528] width 131 height 172
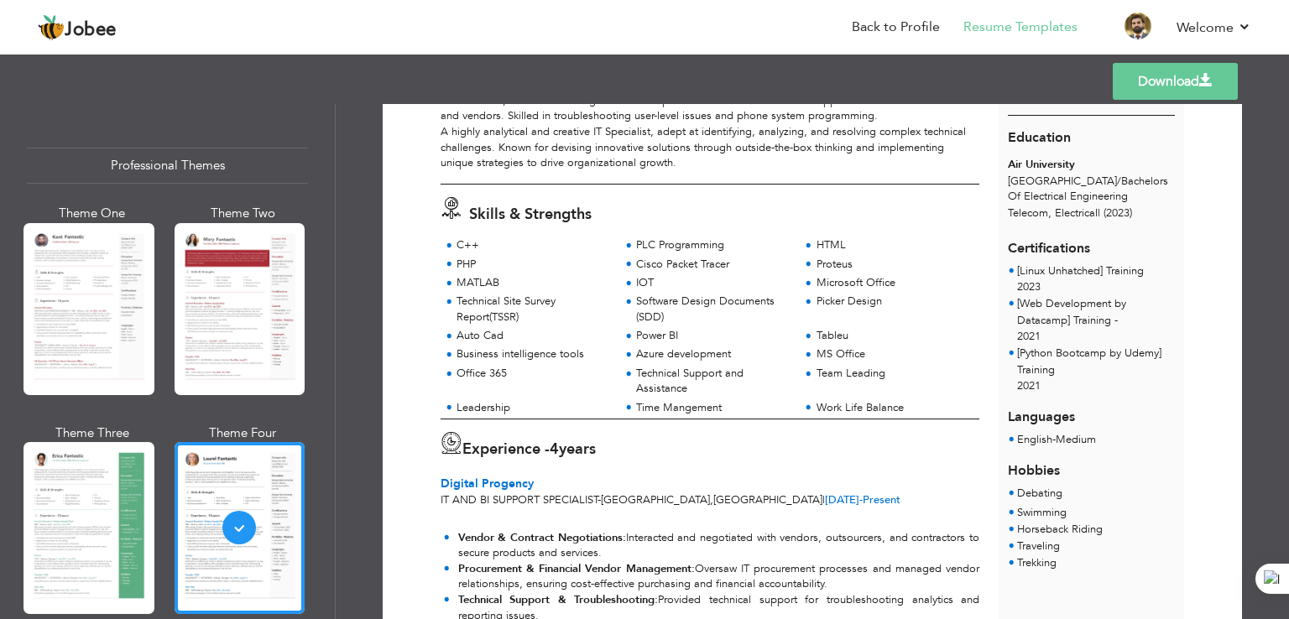
scroll to position [175, 0]
click at [1195, 86] on link "Download" at bounding box center [1174, 81] width 125 height 37
